Goal: Check status

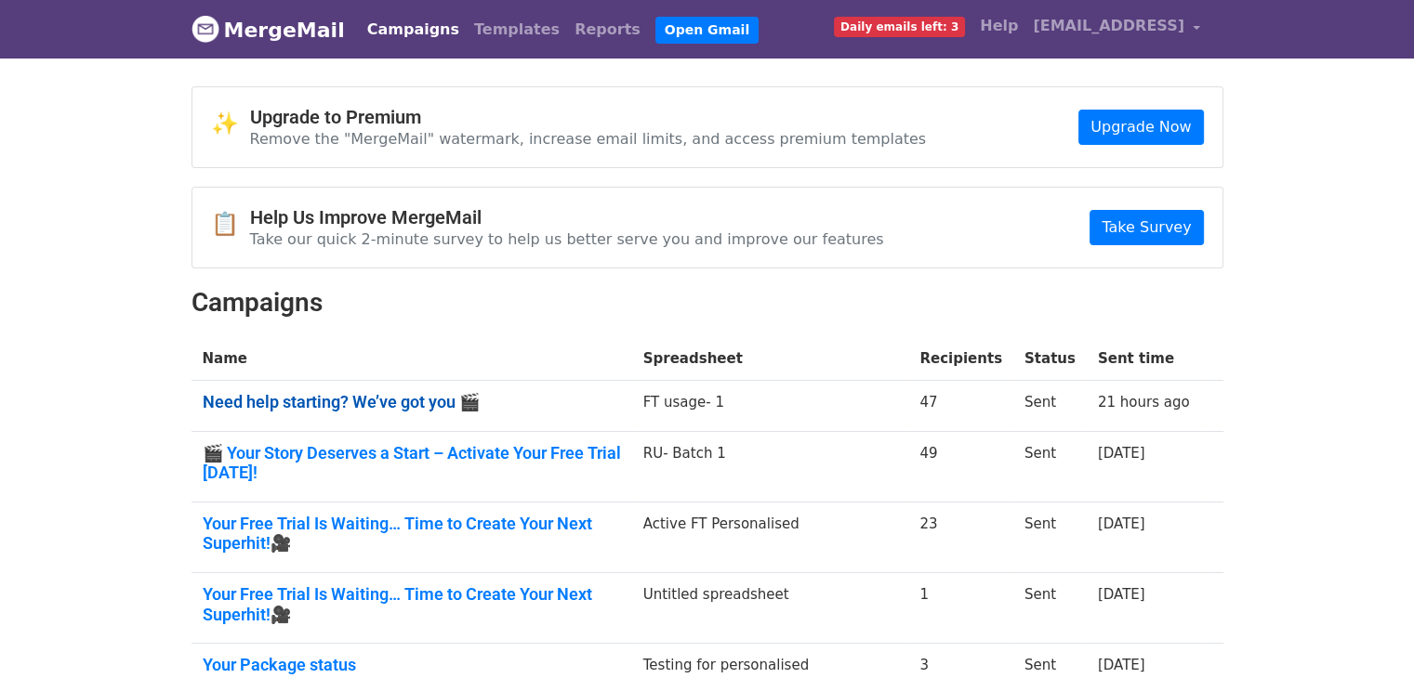
click at [401, 405] on link "Need help starting? We’ve got you 🎬" at bounding box center [412, 402] width 418 height 20
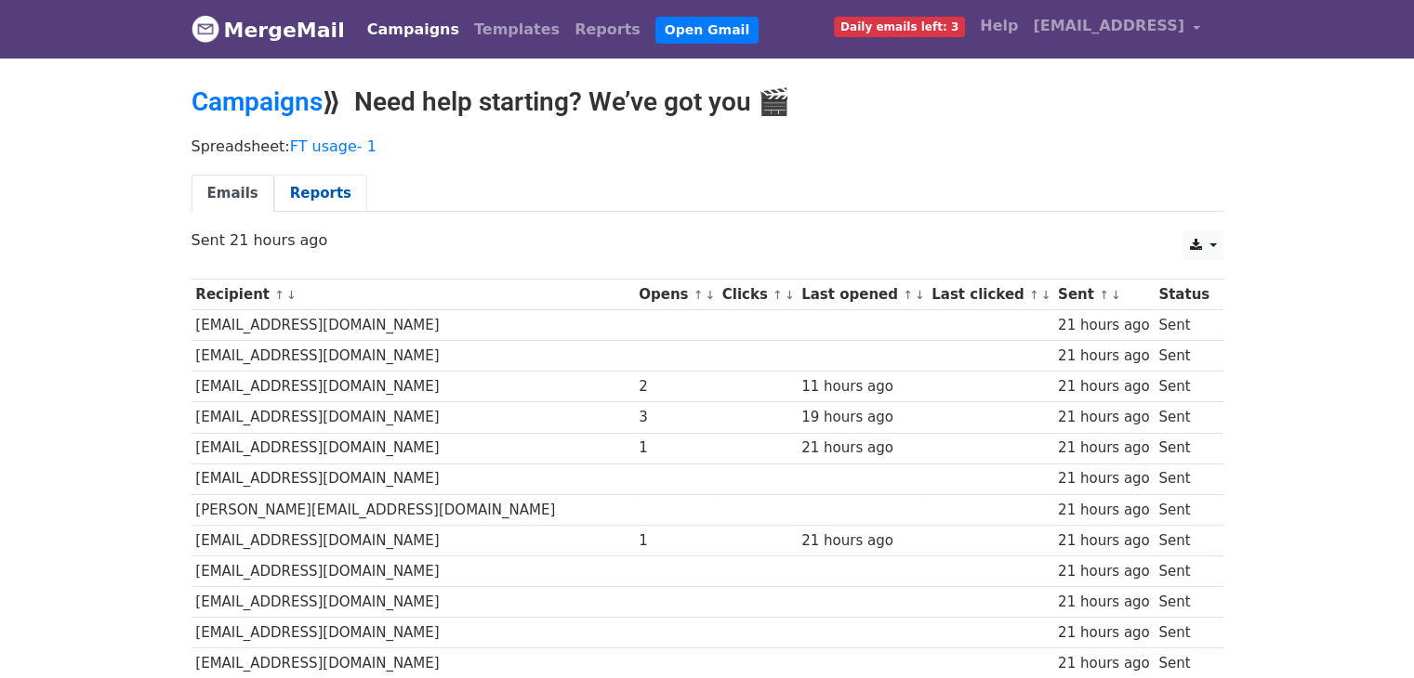
click at [310, 194] on link "Reports" at bounding box center [320, 194] width 93 height 38
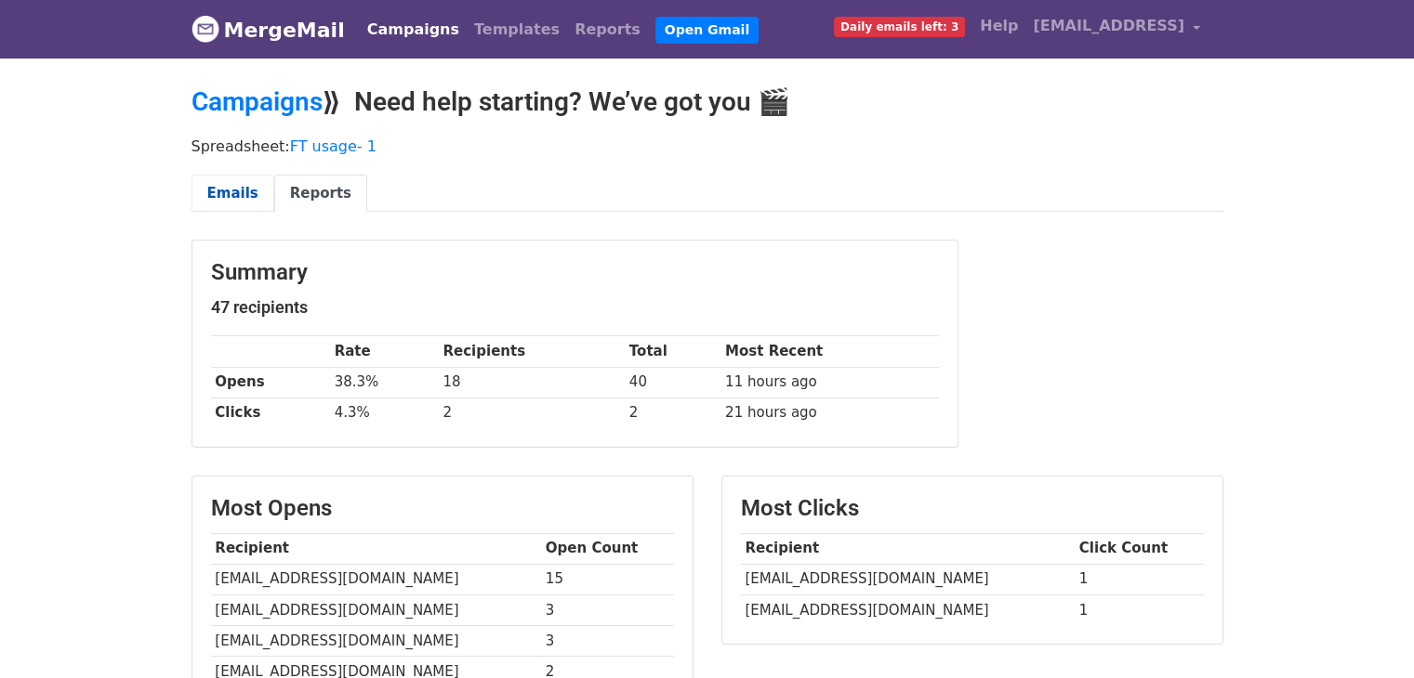
click at [215, 186] on link "Emails" at bounding box center [232, 194] width 83 height 38
